Goal: Find specific page/section: Find specific page/section

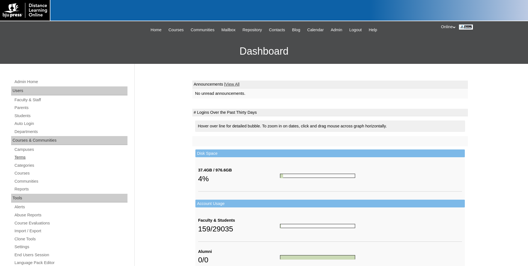
click at [21, 158] on link "Terms" at bounding box center [71, 157] width 114 height 7
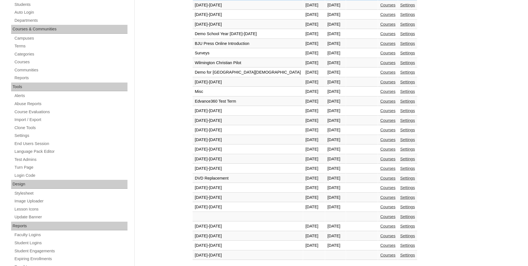
scroll to position [111, 0]
click at [381, 245] on link "Courses" at bounding box center [388, 245] width 15 height 4
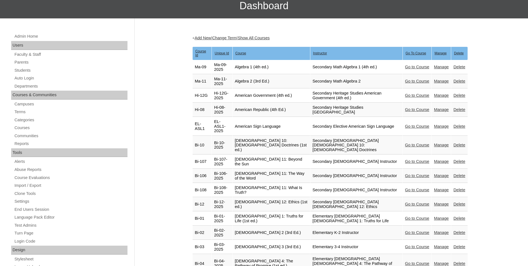
scroll to position [56, 0]
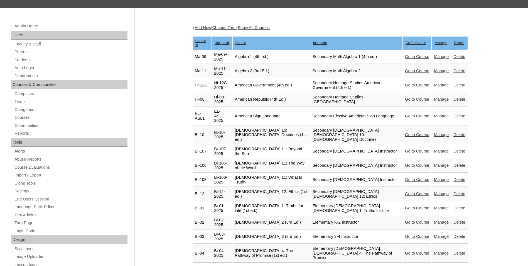
click at [412, 251] on link "Go to Course" at bounding box center [417, 253] width 24 height 4
